Goal: Task Accomplishment & Management: Manage account settings

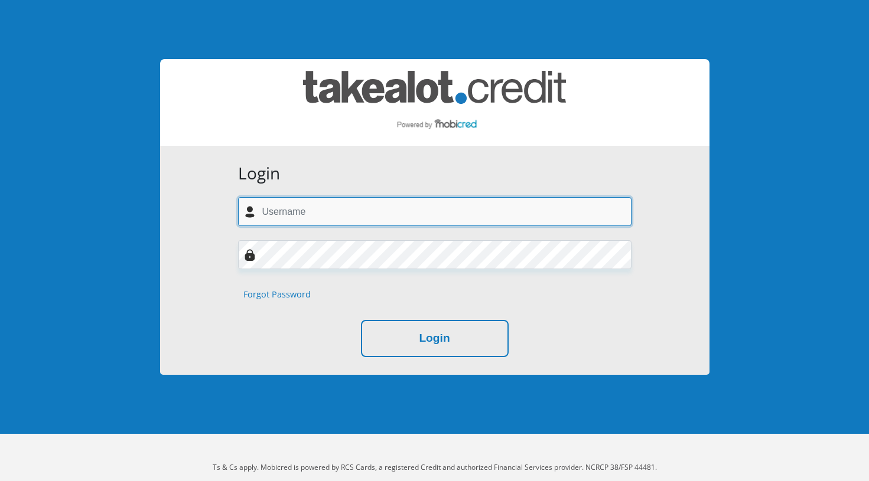
click at [286, 220] on input "text" at bounding box center [434, 211] width 393 height 29
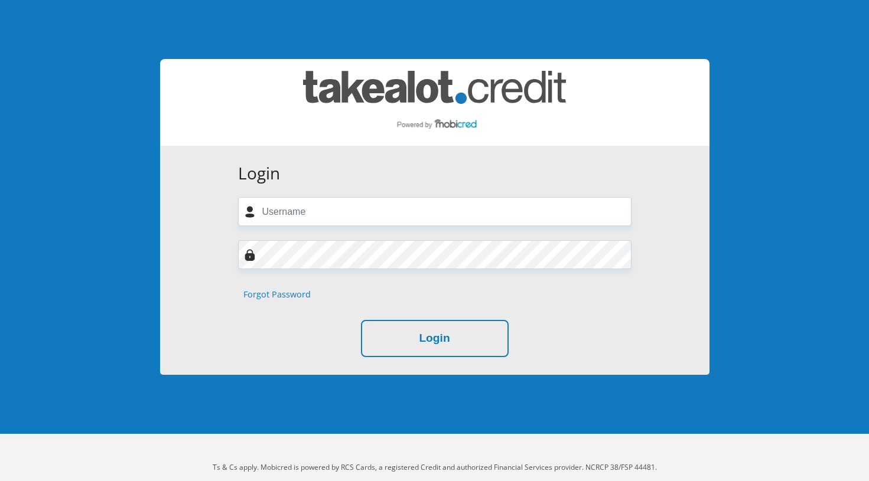
click at [519, 174] on h3 "Login" at bounding box center [434, 174] width 393 height 20
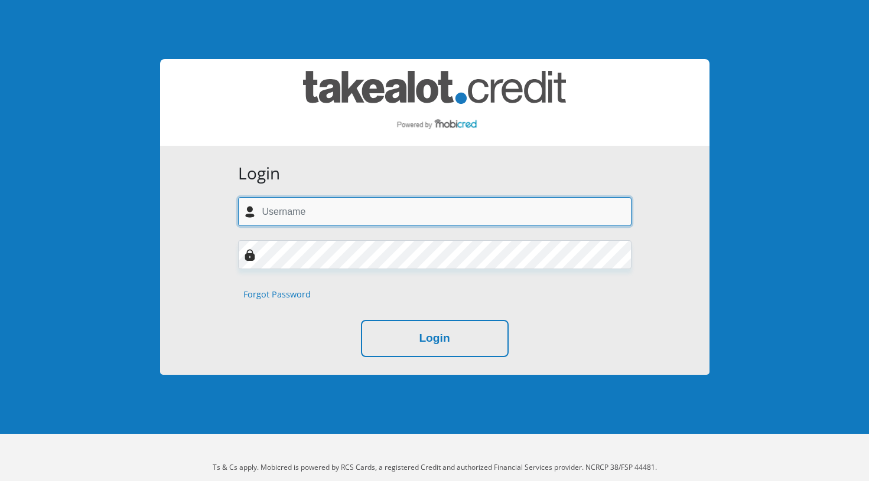
click at [331, 214] on input "text" at bounding box center [434, 211] width 393 height 29
type input "[EMAIL_ADDRESS][DOMAIN_NAME]"
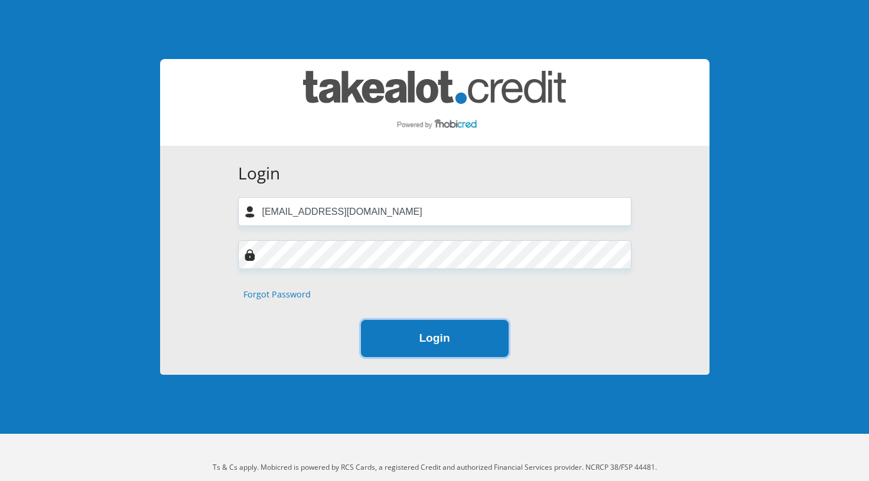
click at [399, 325] on button "Login" at bounding box center [435, 338] width 148 height 37
